Goal: Check status

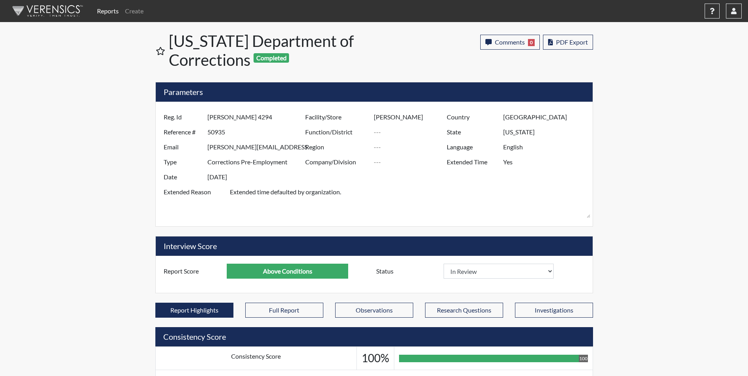
select select "reasonable-explanation-provided"
select select
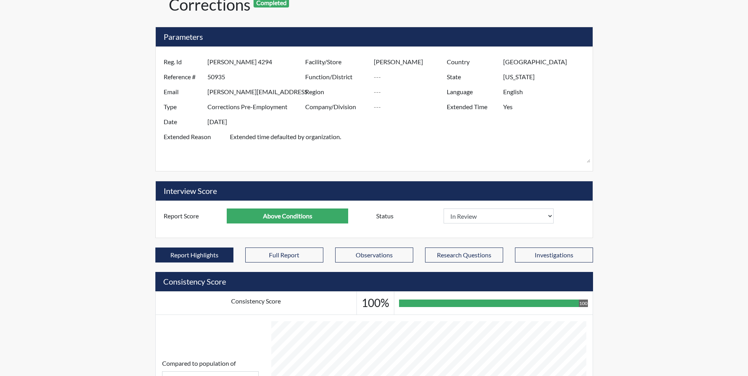
scroll to position [131, 328]
select select
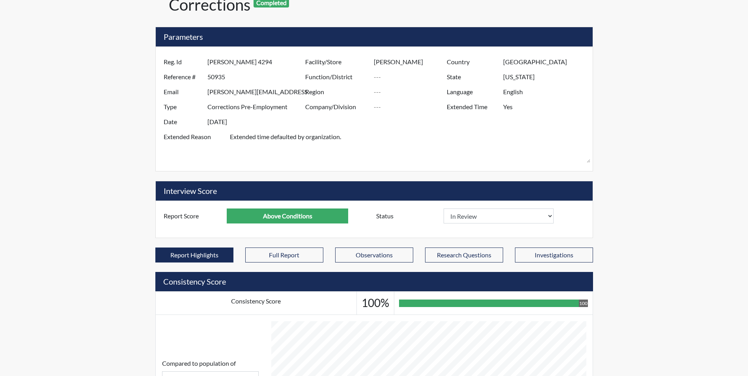
select select
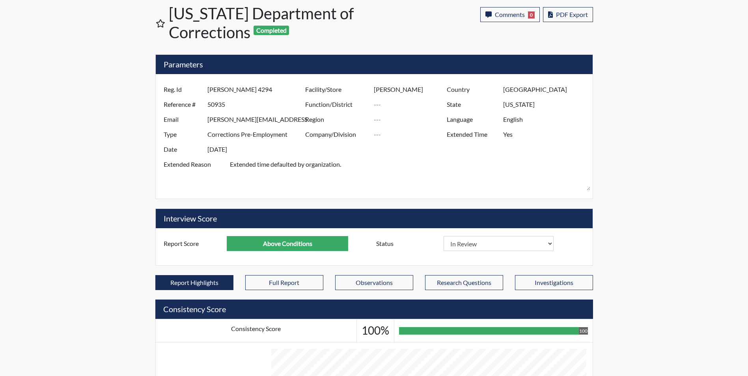
scroll to position [0, 0]
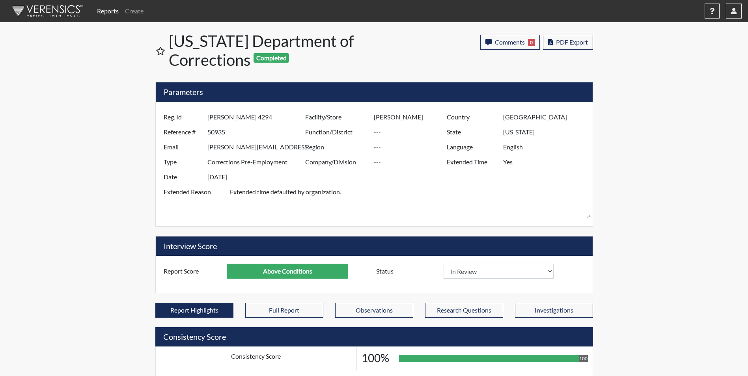
click at [103, 10] on link "Reports" at bounding box center [108, 11] width 28 height 16
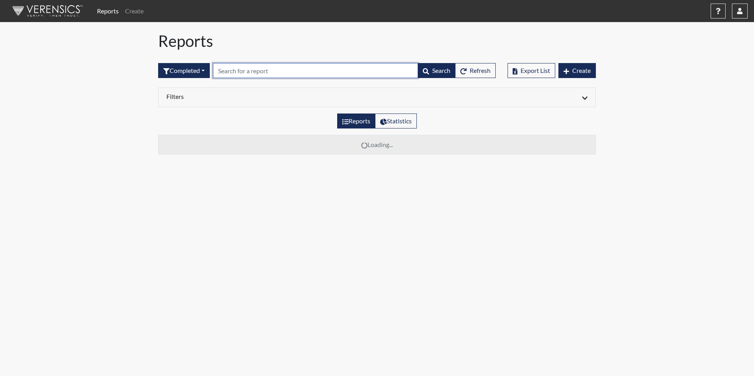
click at [231, 73] on input "text" at bounding box center [315, 70] width 205 height 15
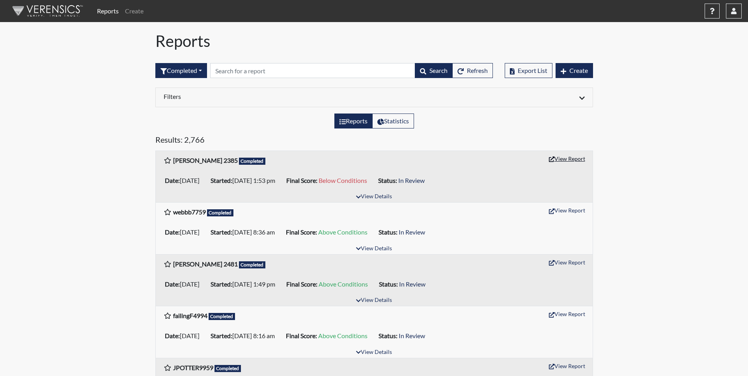
click at [556, 161] on button "View Report" at bounding box center [566, 159] width 43 height 12
